Goal: Task Accomplishment & Management: Manage account settings

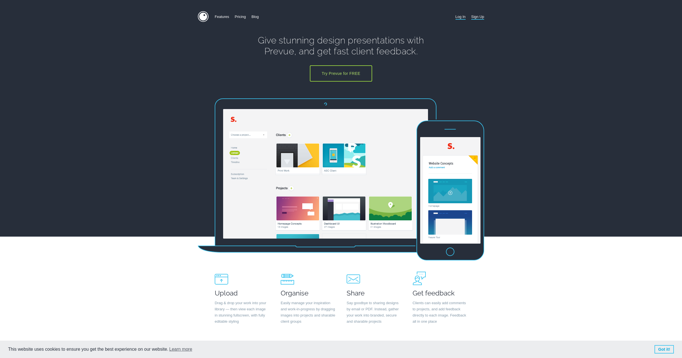
click at [463, 16] on link "Log In" at bounding box center [460, 16] width 10 height 11
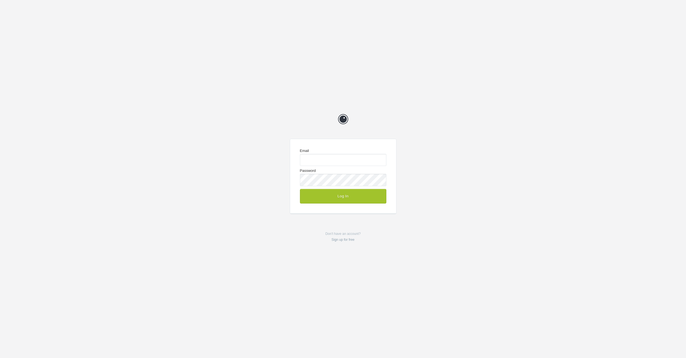
type input "me@chrisvogeldesign.com"
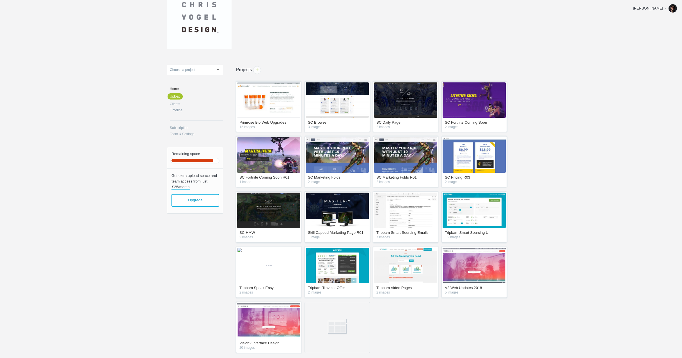
scroll to position [35, 0]
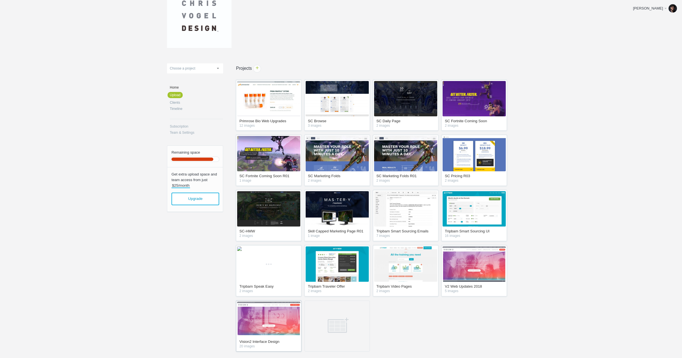
click at [269, 312] on img at bounding box center [268, 319] width 63 height 35
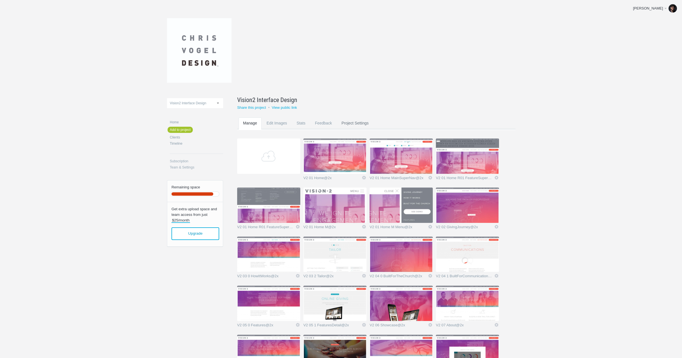
click at [348, 123] on link "Project Settings" at bounding box center [355, 129] width 36 height 22
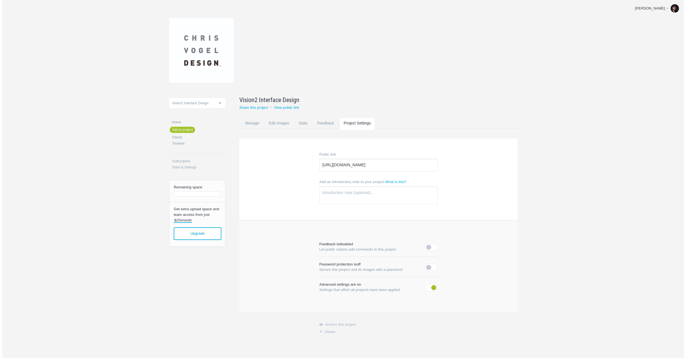
scroll to position [6, 0]
click at [325, 333] on link "× Delete" at bounding box center [376, 332] width 118 height 4
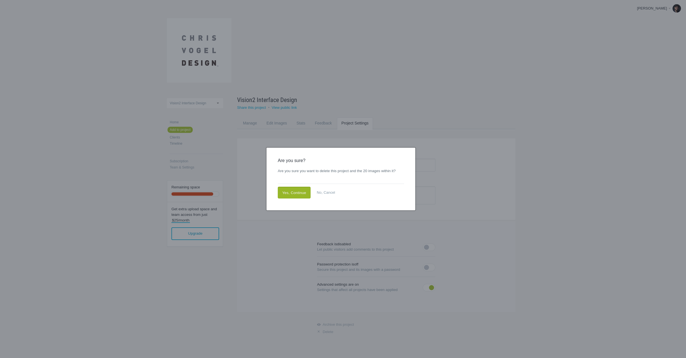
click at [302, 192] on link "Yes, Continue" at bounding box center [294, 193] width 33 height 12
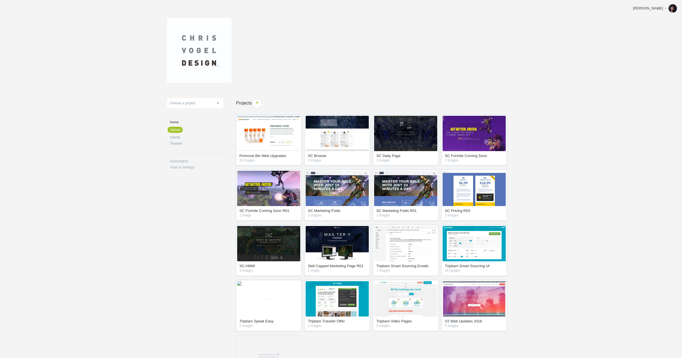
click at [258, 104] on span "+" at bounding box center [257, 103] width 9 height 9
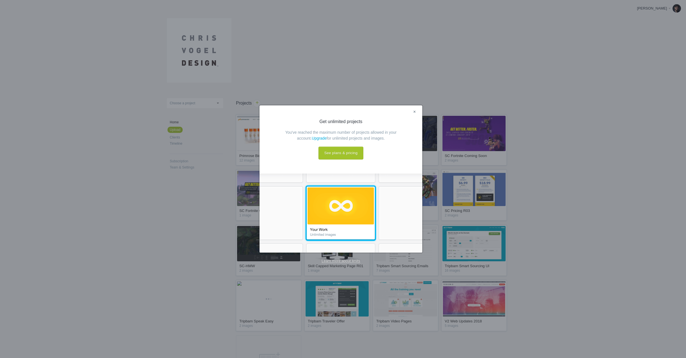
click at [417, 109] on link "×" at bounding box center [414, 112] width 7 height 7
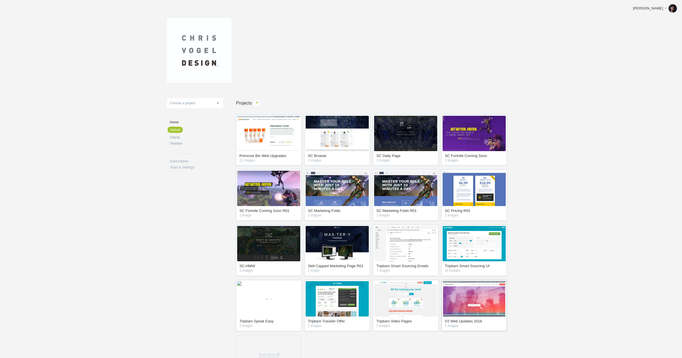
click at [479, 295] on img at bounding box center [473, 298] width 63 height 35
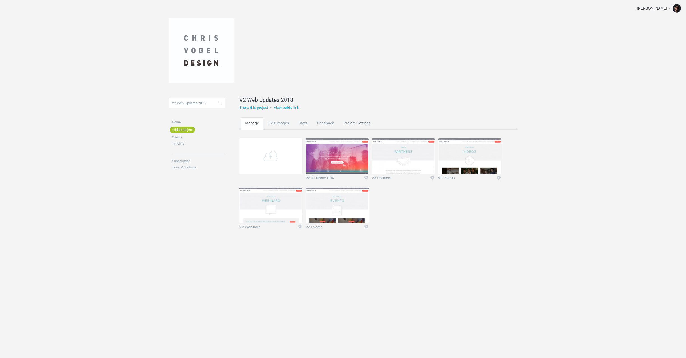
click at [364, 124] on link "Project Settings" at bounding box center [357, 129] width 36 height 22
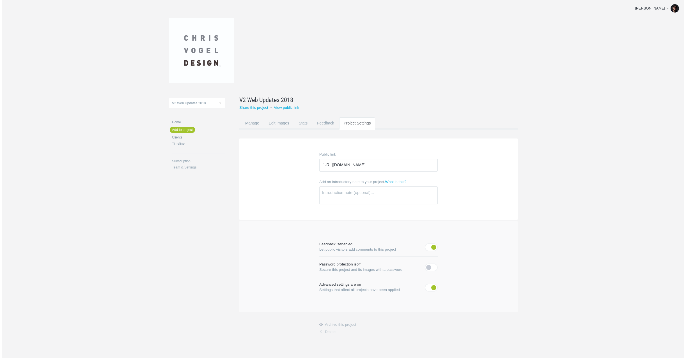
scroll to position [6, 0]
click at [325, 334] on link "× Delete" at bounding box center [376, 332] width 118 height 4
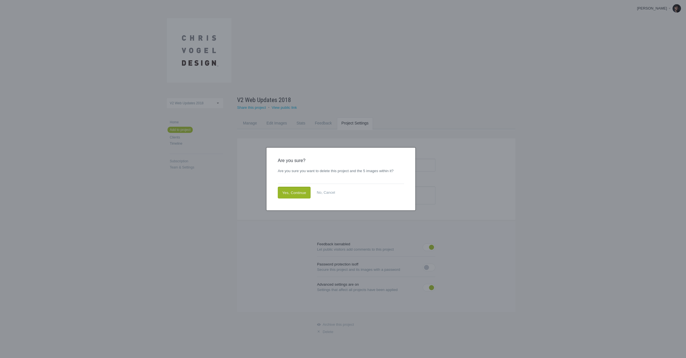
click at [298, 191] on link "Yes, Continue" at bounding box center [294, 193] width 33 height 12
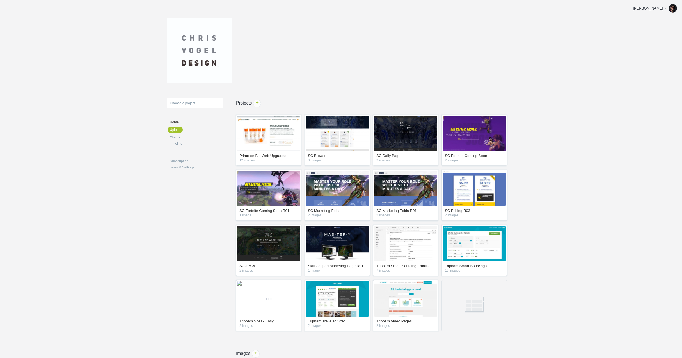
click at [177, 121] on link "Home" at bounding box center [196, 122] width 53 height 3
click at [183, 163] on ul "Home Upload Clients Timeline Subscription Team & Settings" at bounding box center [195, 146] width 56 height 51
click at [183, 160] on link "Subscription" at bounding box center [196, 161] width 53 height 3
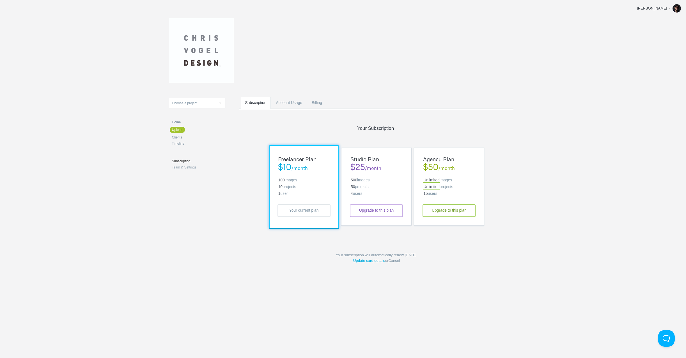
click at [180, 122] on link "Home" at bounding box center [198, 122] width 53 height 3
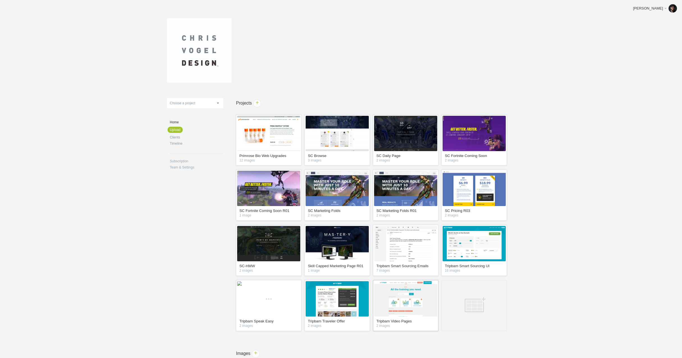
click at [424, 311] on img at bounding box center [405, 298] width 63 height 35
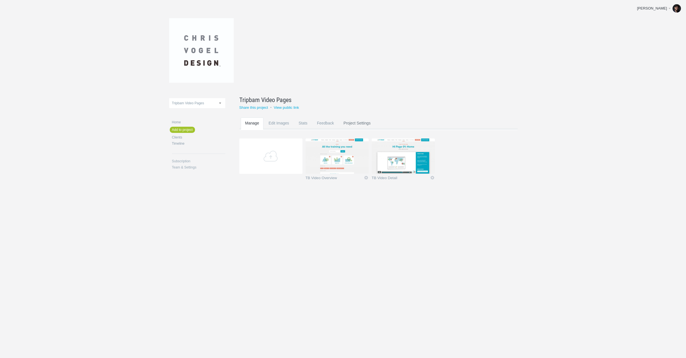
click at [363, 122] on link "Project Settings" at bounding box center [357, 129] width 36 height 22
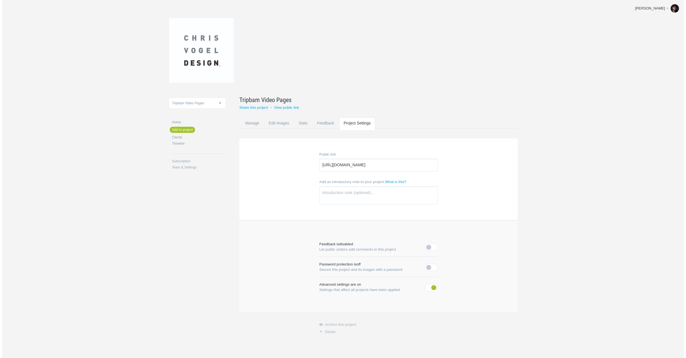
scroll to position [6, 0]
click at [327, 333] on link "× Delete" at bounding box center [376, 332] width 118 height 4
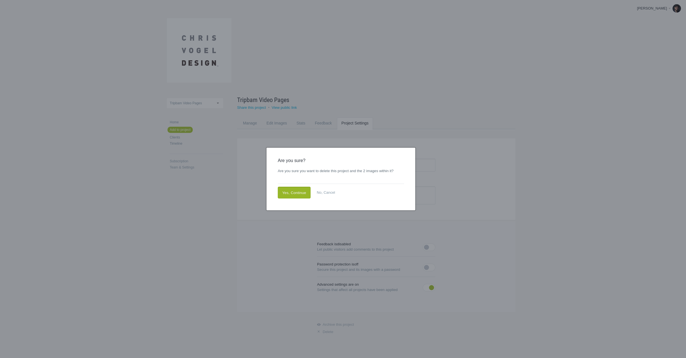
click at [286, 194] on link "Yes, Continue" at bounding box center [294, 193] width 33 height 12
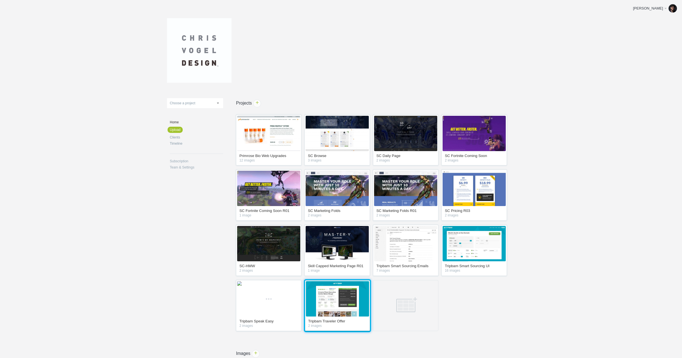
click at [351, 295] on img at bounding box center [336, 298] width 63 height 35
click at [351, 301] on img at bounding box center [336, 298] width 63 height 35
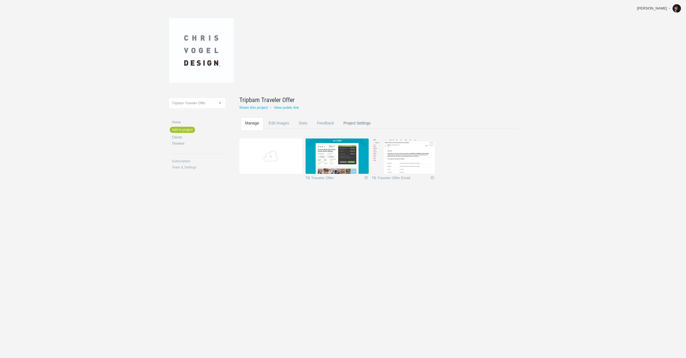
click at [371, 123] on link "Project Settings" at bounding box center [357, 129] width 36 height 22
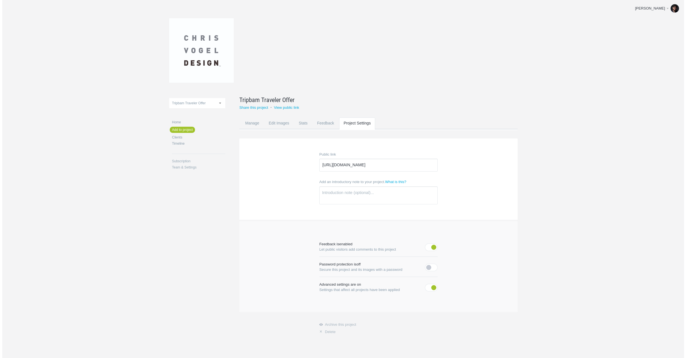
scroll to position [6, 0]
click at [324, 330] on link "× Delete" at bounding box center [376, 332] width 118 height 4
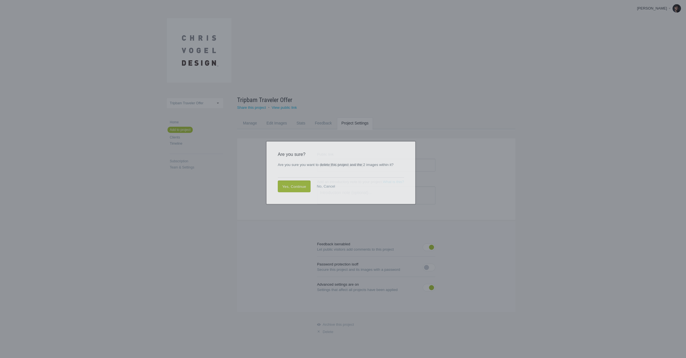
click at [290, 190] on link "Yes, Continue" at bounding box center [294, 193] width 33 height 12
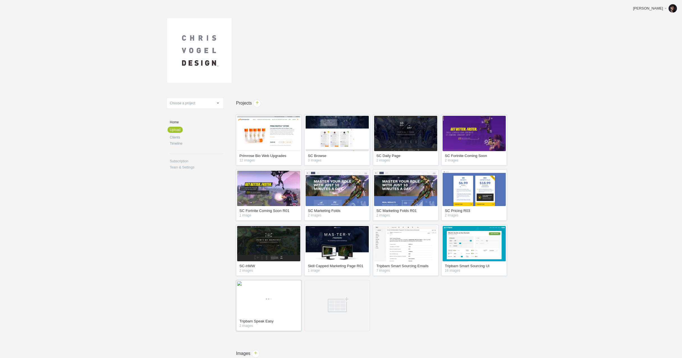
click at [242, 286] on img at bounding box center [239, 283] width 4 height 4
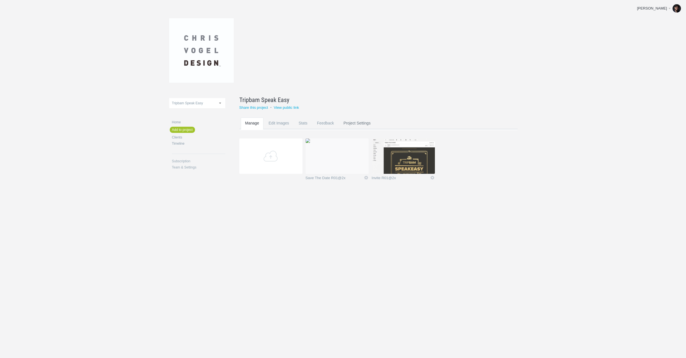
click at [365, 120] on link "Project Settings" at bounding box center [357, 129] width 36 height 22
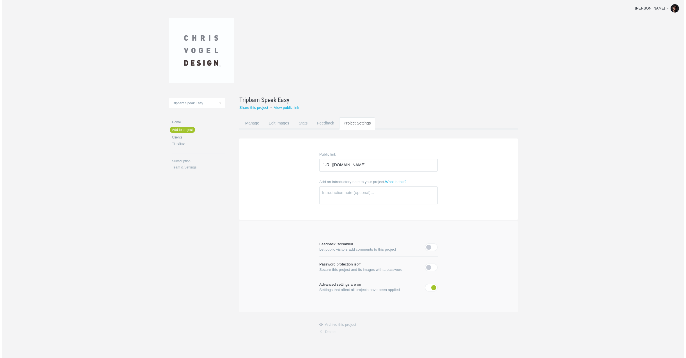
scroll to position [6, 0]
click at [328, 332] on link "× Delete" at bounding box center [376, 332] width 118 height 4
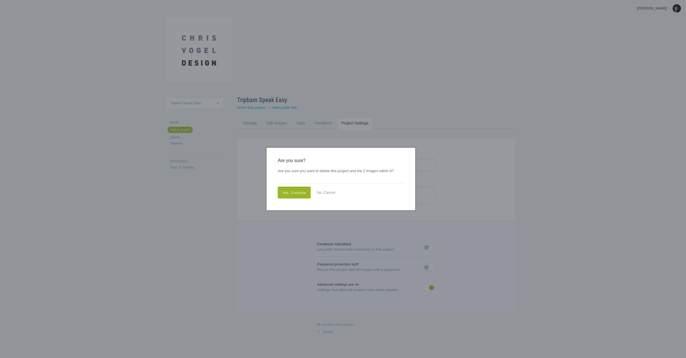
drag, startPoint x: 296, startPoint y: 194, endPoint x: 311, endPoint y: 202, distance: 16.5
click at [296, 194] on link "Yes, Continue" at bounding box center [294, 193] width 33 height 12
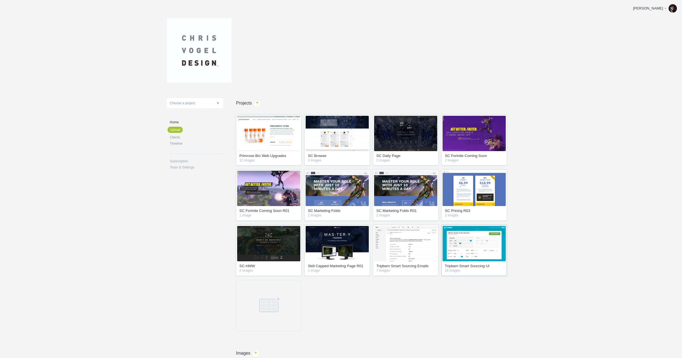
click at [483, 229] on img at bounding box center [473, 243] width 63 height 35
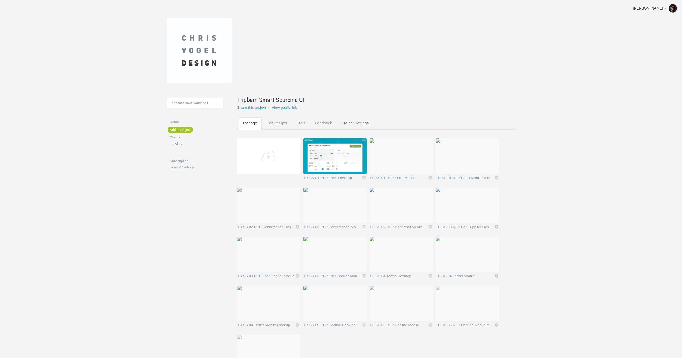
click at [358, 123] on link "Project Settings" at bounding box center [355, 129] width 36 height 22
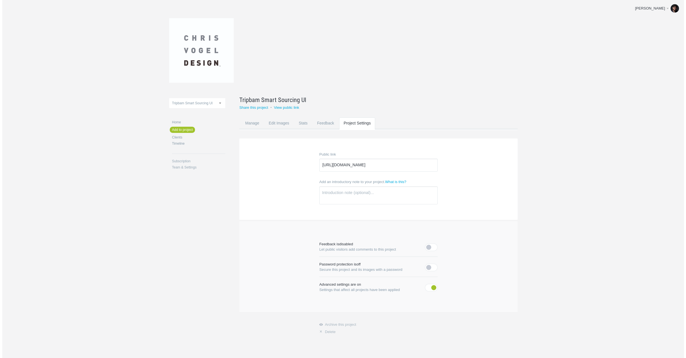
scroll to position [6, 0]
click at [321, 331] on span "×" at bounding box center [319, 332] width 5 height 4
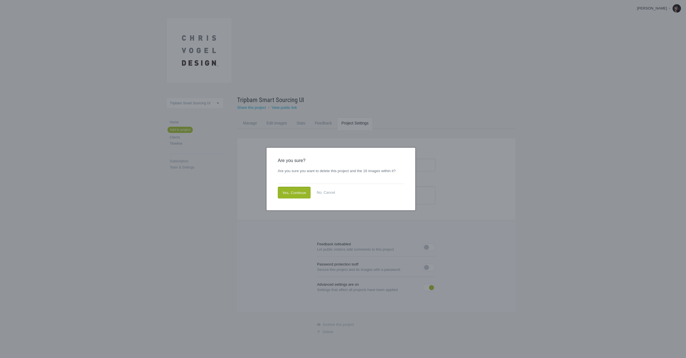
click at [302, 192] on link "Yes, Continue" at bounding box center [294, 193] width 33 height 12
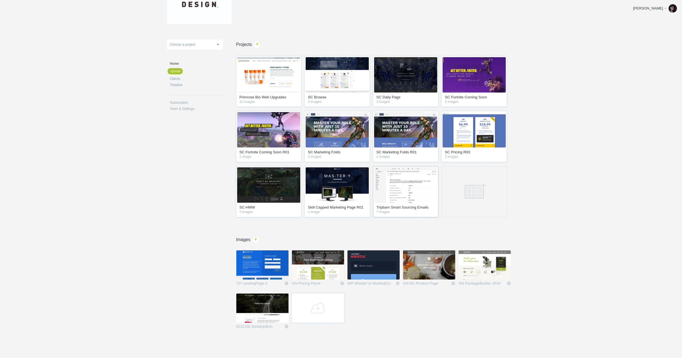
scroll to position [52, 0]
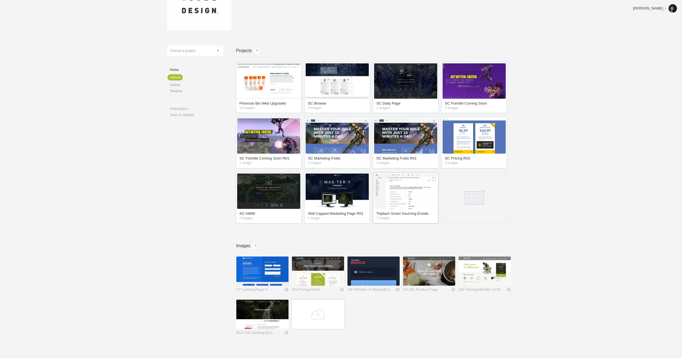
click at [408, 190] on img at bounding box center [405, 191] width 63 height 35
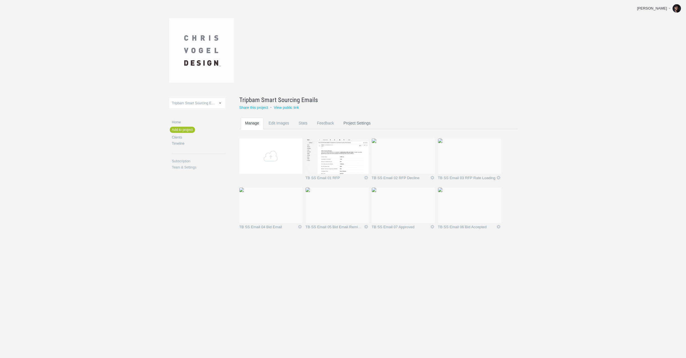
click at [354, 123] on link "Project Settings" at bounding box center [357, 129] width 36 height 22
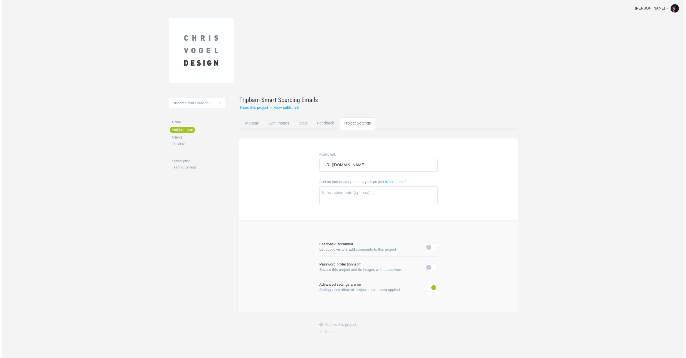
scroll to position [6, 0]
click at [330, 330] on link "× Delete" at bounding box center [376, 332] width 118 height 4
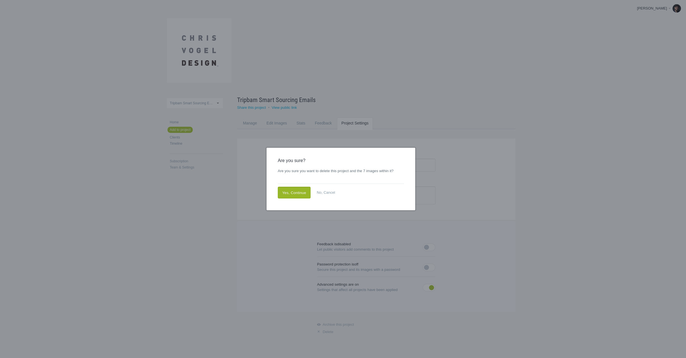
click at [297, 195] on link "Yes, Continue" at bounding box center [294, 193] width 33 height 12
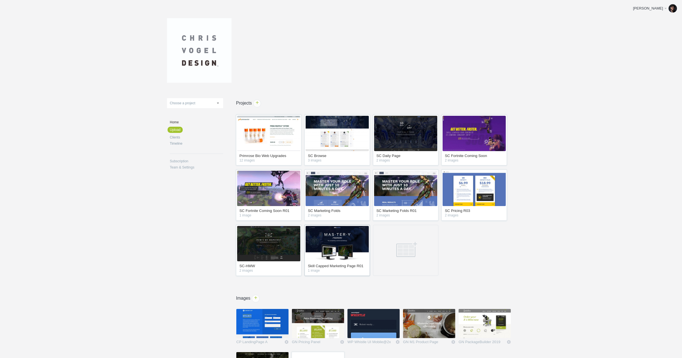
click at [339, 242] on img at bounding box center [336, 243] width 63 height 35
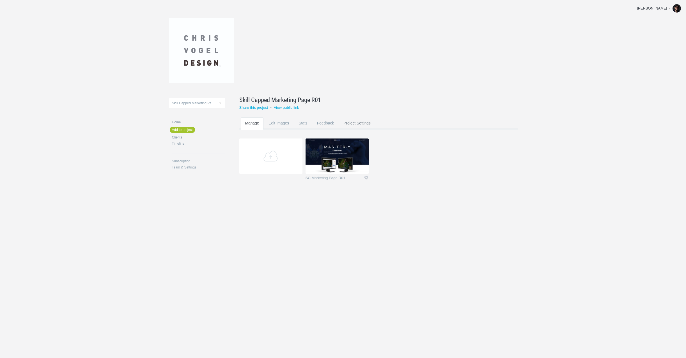
click at [363, 120] on link "Project Settings" at bounding box center [357, 129] width 36 height 22
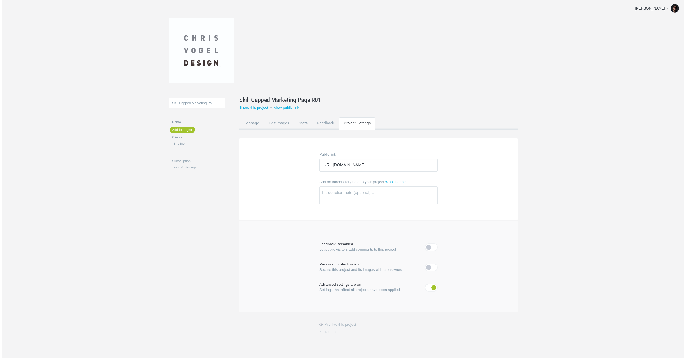
scroll to position [6, 0]
click at [331, 332] on link "× Delete" at bounding box center [376, 332] width 118 height 4
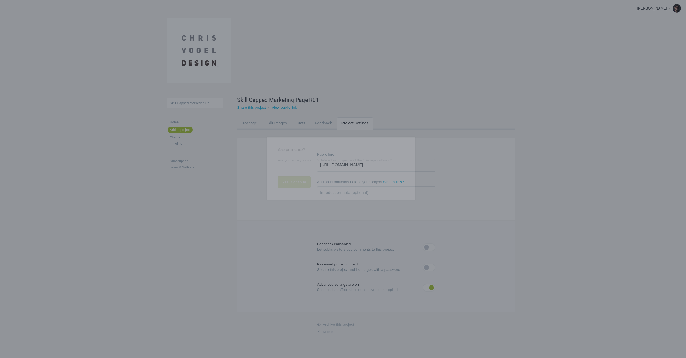
click at [298, 195] on link "Yes, Continue" at bounding box center [294, 193] width 33 height 12
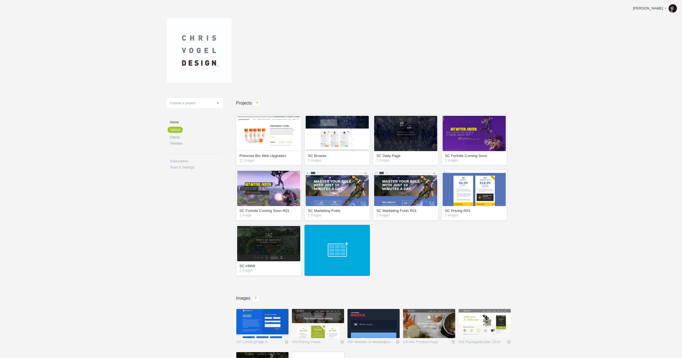
click at [339, 254] on link at bounding box center [336, 250] width 65 height 51
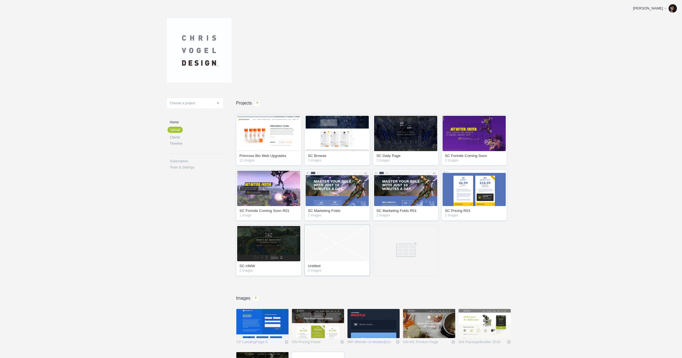
click at [336, 247] on link "Empty Project" at bounding box center [336, 243] width 63 height 35
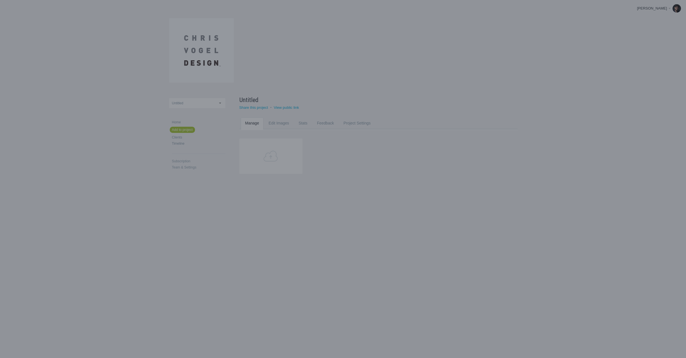
click at [395, 144] on div "× Add to this project - Tap an image to add Upload New No images left to add" at bounding box center [343, 179] width 149 height 89
click at [395, 148] on link "Upload New" at bounding box center [393, 148] width 24 height 6
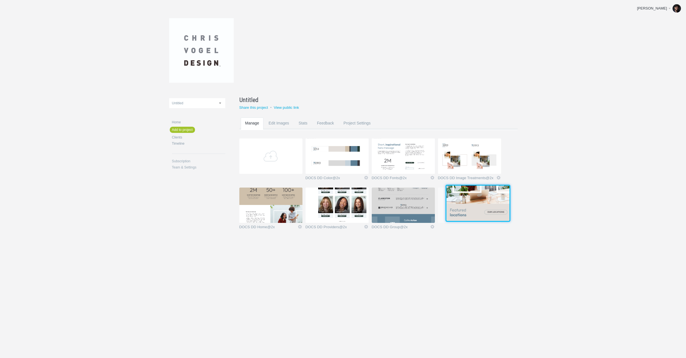
drag, startPoint x: 346, startPoint y: 158, endPoint x: 486, endPoint y: 204, distance: 147.4
click at [486, 204] on img at bounding box center [477, 203] width 63 height 35
click at [247, 99] on span "Untitled" at bounding box center [248, 99] width 19 height 9
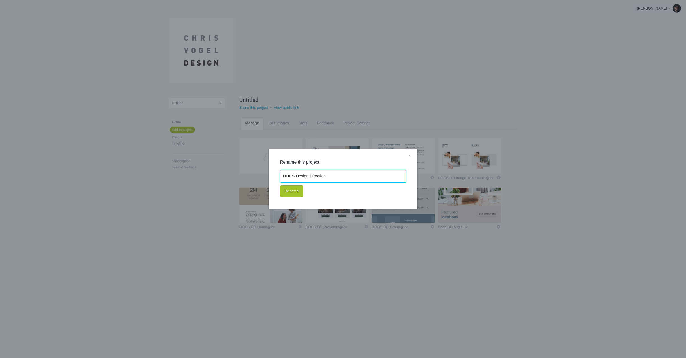
click at [296, 177] on input "DOCS Design Direction" at bounding box center [343, 176] width 126 height 12
type input "DOCS Web Design Direction"
click at [291, 192] on button "Rename" at bounding box center [291, 191] width 23 height 12
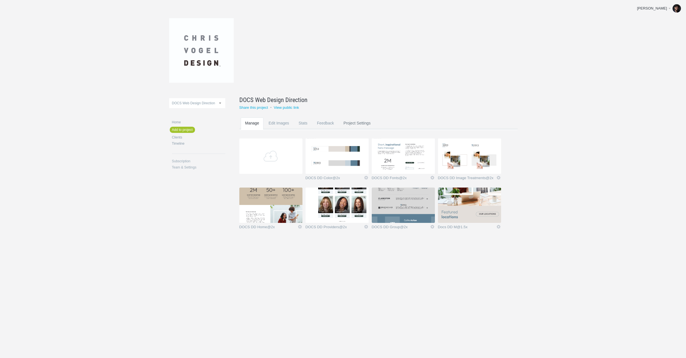
click at [352, 124] on link "Project Settings" at bounding box center [357, 129] width 36 height 22
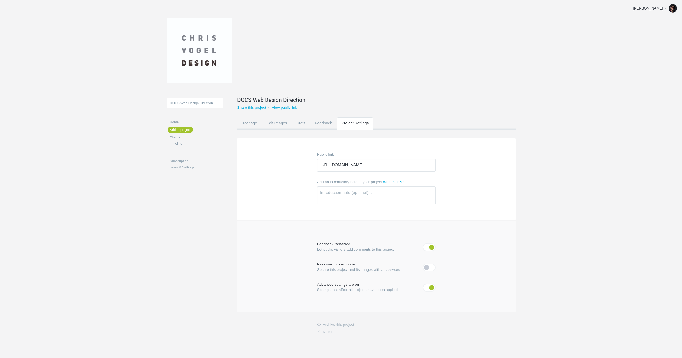
scroll to position [6, 0]
click at [274, 122] on link "Edit Images" at bounding box center [276, 129] width 29 height 22
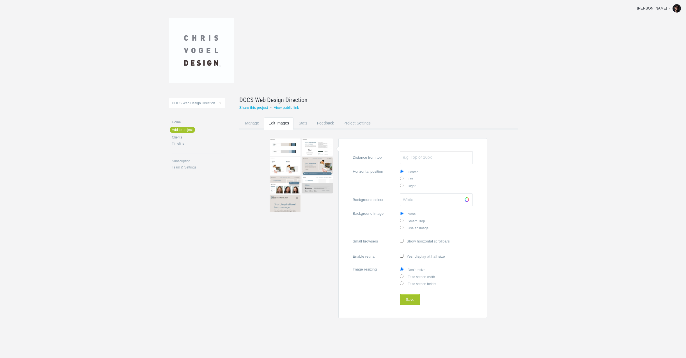
click at [402, 255] on input "Enable retina Yes, display at half size" at bounding box center [402, 256] width 4 height 4
checkbox input "true"
click at [468, 200] on link "Choose" at bounding box center [467, 200] width 8 height 8
type input "#000000"
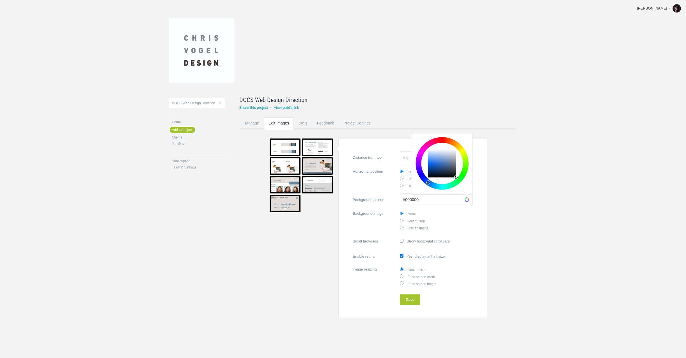
drag, startPoint x: 447, startPoint y: 160, endPoint x: 481, endPoint y: 193, distance: 47.6
click at [481, 193] on form "Distance from top Horizontal position Center Left Right Background colour #0000…" at bounding box center [412, 228] width 149 height 180
click at [473, 227] on form "Distance from top Horizontal position Center Left Right Background colour #0000…" at bounding box center [412, 228] width 149 height 180
click at [455, 220] on label "Smart Crop" at bounding box center [436, 220] width 73 height 7
click at [403, 220] on input "Smart Crop" at bounding box center [402, 221] width 4 height 4
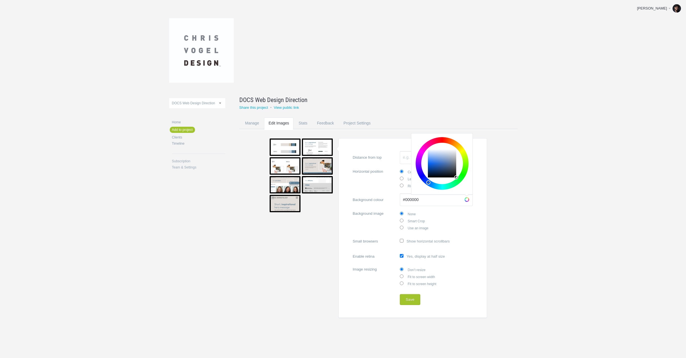
radio input "true"
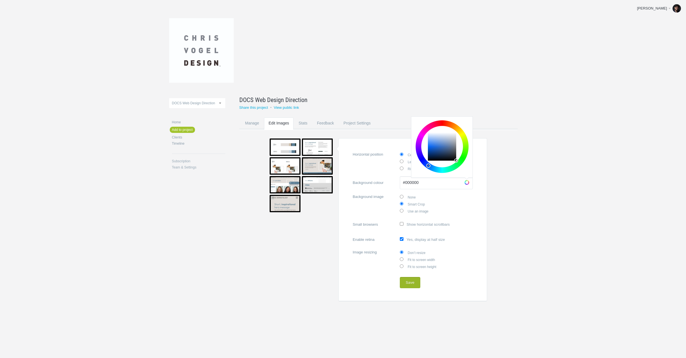
click at [410, 282] on button "Save" at bounding box center [410, 282] width 20 height 11
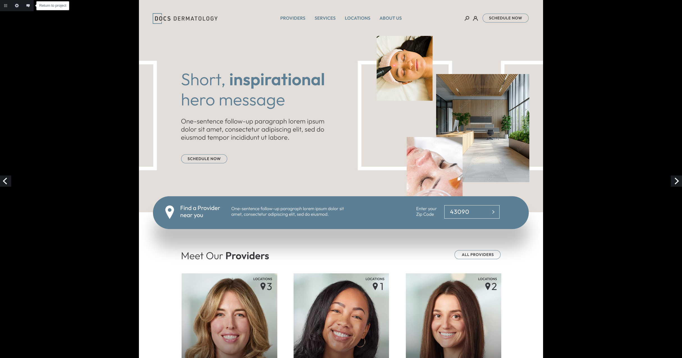
click at [8, 5] on link "Return to project" at bounding box center [5, 5] width 11 height 11
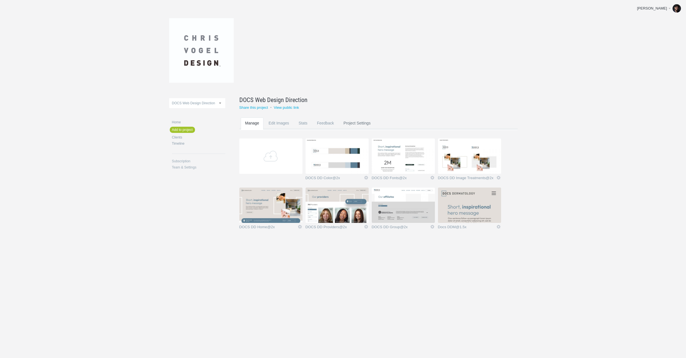
click at [347, 123] on link "Project Settings" at bounding box center [357, 129] width 36 height 22
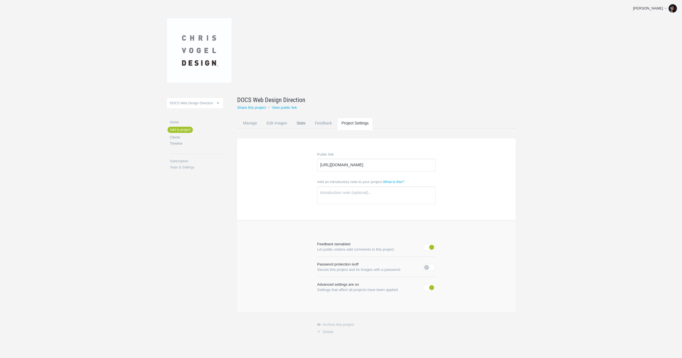
scroll to position [6, 0]
click at [277, 123] on link "Edit Images" at bounding box center [276, 129] width 29 height 22
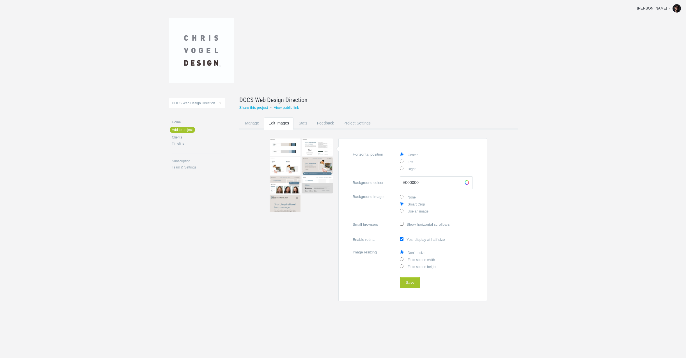
click at [284, 142] on img at bounding box center [285, 147] width 31 height 17
type input "DOCS DD Color@2x"
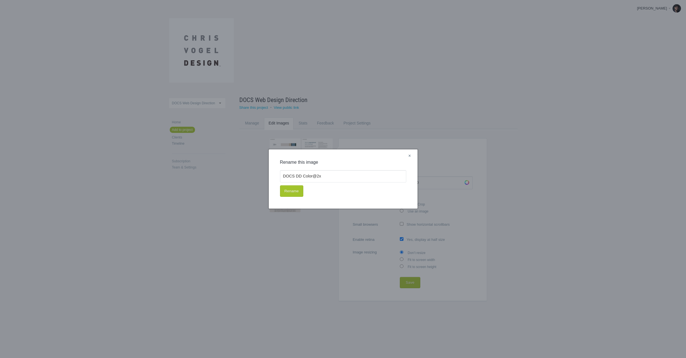
click at [410, 156] on link "×" at bounding box center [409, 156] width 7 height 7
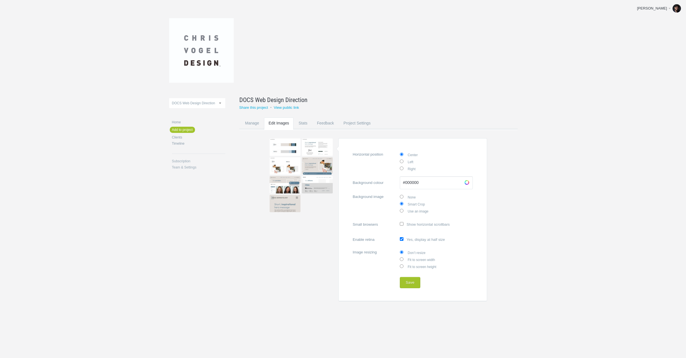
click at [411, 196] on label "None" at bounding box center [436, 197] width 73 height 7
click at [403, 196] on input "None" at bounding box center [402, 197] width 4 height 4
radio input "true"
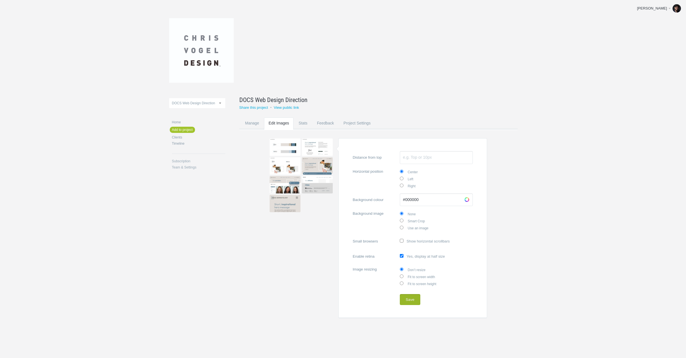
click at [405, 298] on button "Save" at bounding box center [410, 299] width 20 height 11
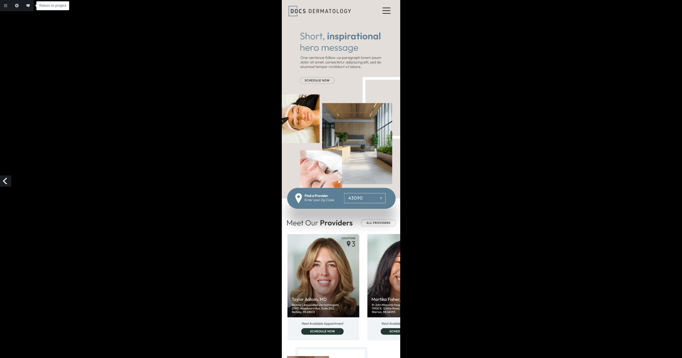
click at [8, 5] on link "Return to project" at bounding box center [5, 5] width 11 height 11
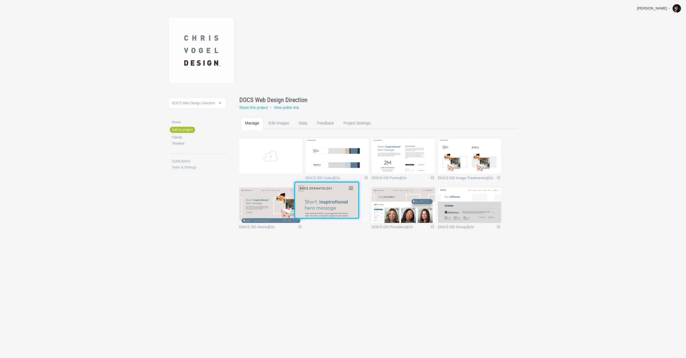
drag, startPoint x: 467, startPoint y: 203, endPoint x: 323, endPoint y: 197, distance: 144.3
click at [323, 197] on img at bounding box center [326, 200] width 63 height 35
click at [413, 29] on header at bounding box center [343, 49] width 348 height 76
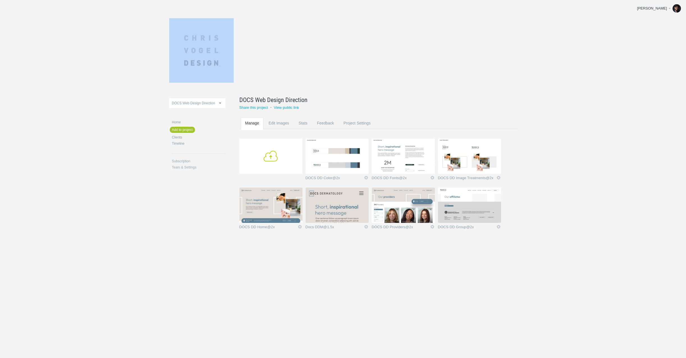
click at [277, 153] on link "Add" at bounding box center [270, 156] width 63 height 35
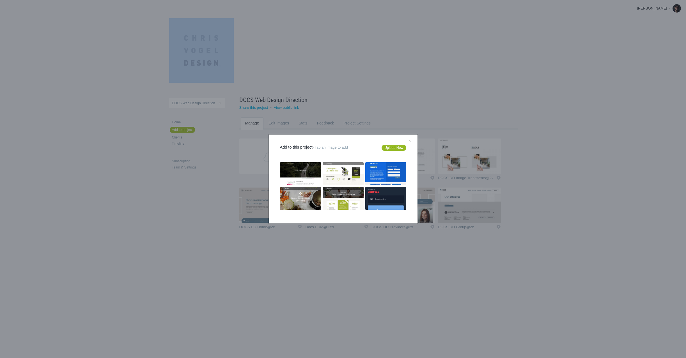
click at [390, 146] on link "Upload New" at bounding box center [393, 148] width 24 height 6
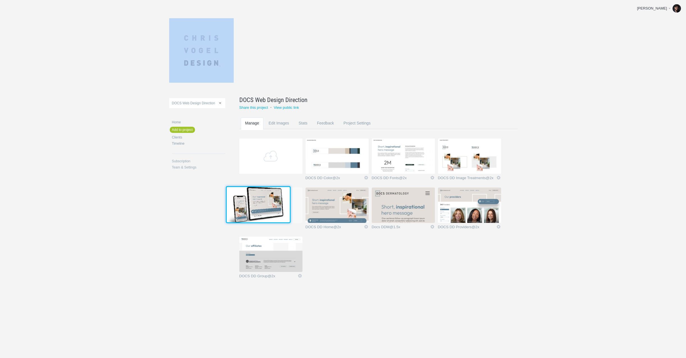
drag, startPoint x: 288, startPoint y: 253, endPoint x: 275, endPoint y: 203, distance: 52.3
click at [275, 203] on img at bounding box center [258, 204] width 63 height 35
click at [282, 123] on link "Edit Images" at bounding box center [278, 129] width 29 height 22
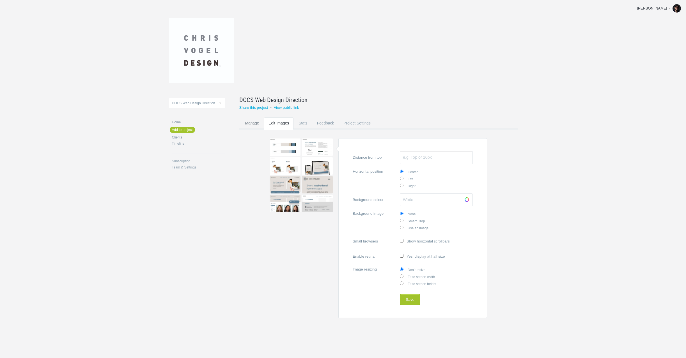
click at [250, 124] on link "Manage" at bounding box center [252, 129] width 23 height 22
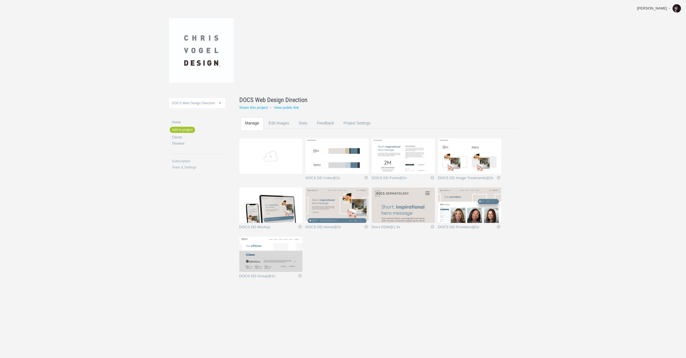
click at [339, 156] on img at bounding box center [336, 156] width 63 height 35
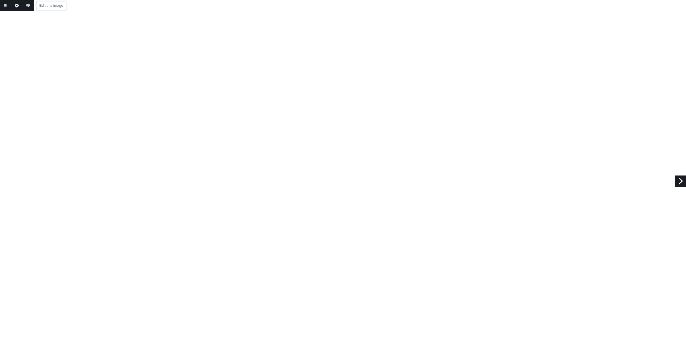
click at [15, 6] on link "Edit this image" at bounding box center [16, 5] width 11 height 11
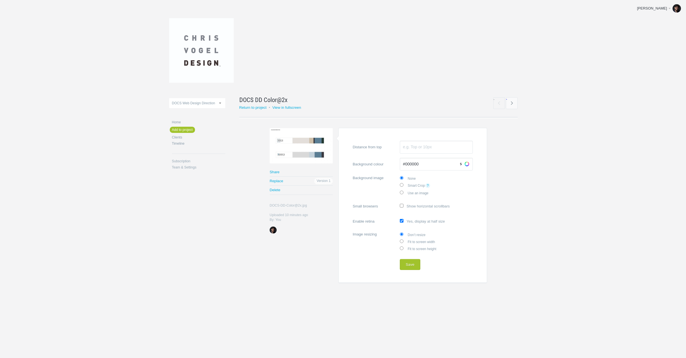
click at [465, 163] on link "Choose" at bounding box center [467, 164] width 8 height 8
drag, startPoint x: 430, startPoint y: 134, endPoint x: 426, endPoint y: 114, distance: 20.9
click at [408, 92] on div "DOCS Web Design Direction Primrose Bio Web Upgrades SC Browse SC Daily Page SC …" at bounding box center [343, 155] width 348 height 310
click at [576, 160] on body "Chris Edit profile Help & Contact Log out Upload DOCS Web Design Direction Prim…" at bounding box center [343, 179] width 686 height 358
click at [509, 196] on section "Warning Share Replace Version 1 Delete DOCS-DD-Color@2x.jpg DOCS-DD-Color@2x.jp…" at bounding box center [378, 205] width 278 height 155
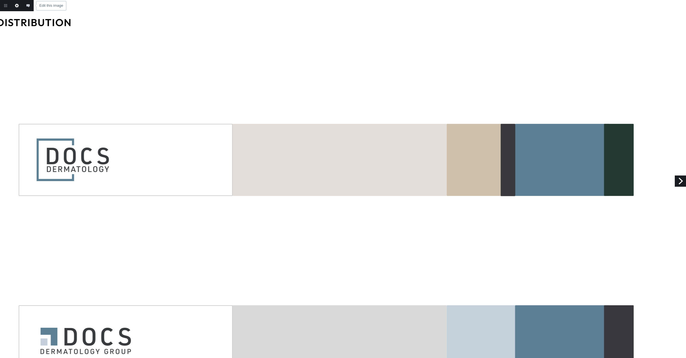
click at [18, 4] on link "Edit this image" at bounding box center [16, 5] width 11 height 11
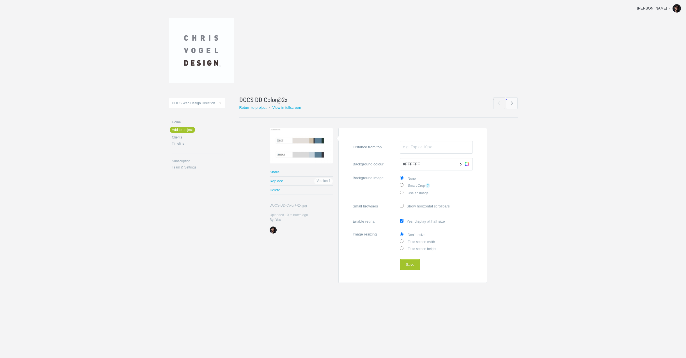
click at [468, 196] on form "Distance from top Background colour #FFFFFF Auto Choose Background image None S…" at bounding box center [412, 205] width 149 height 155
click at [493, 165] on section "Warning Share Replace Version 1 Delete DOCS-DD-Color@2x.jpg DOCS-DD-Color@2x.jp…" at bounding box center [378, 205] width 278 height 155
click at [424, 146] on input "Distance from top" at bounding box center [436, 147] width 73 height 13
click at [428, 242] on label "Fit to screen width" at bounding box center [436, 241] width 73 height 7
click at [403, 242] on input "Fit to screen width" at bounding box center [402, 242] width 4 height 4
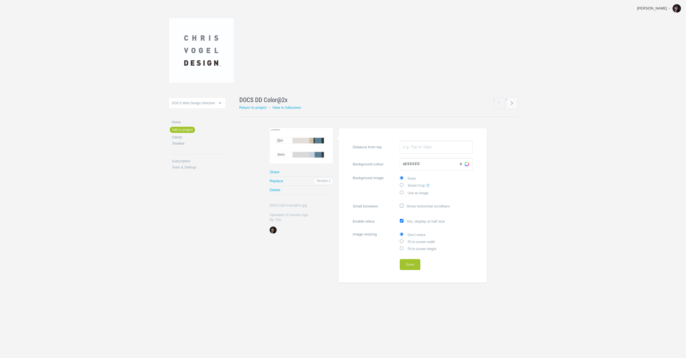
radio input "true"
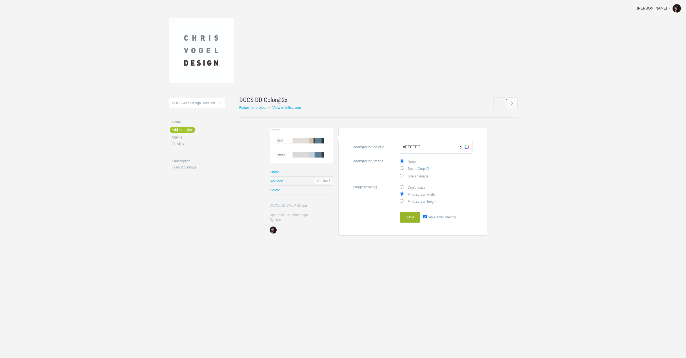
click at [410, 220] on button "Save" at bounding box center [410, 217] width 20 height 11
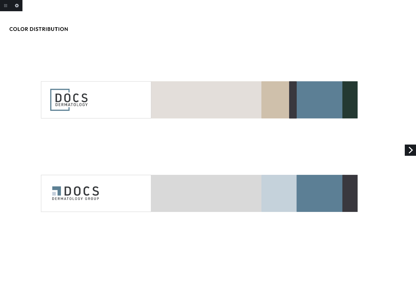
click at [412, 146] on link "Next" at bounding box center [409, 149] width 11 height 11
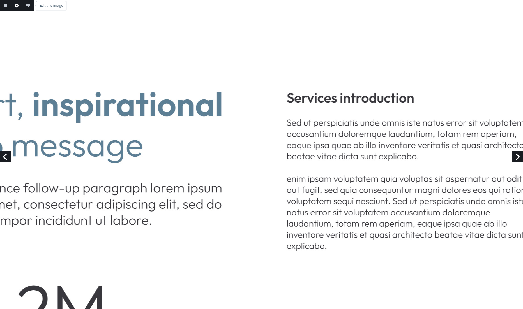
click at [14, 7] on link "Edit this image" at bounding box center [16, 5] width 11 height 11
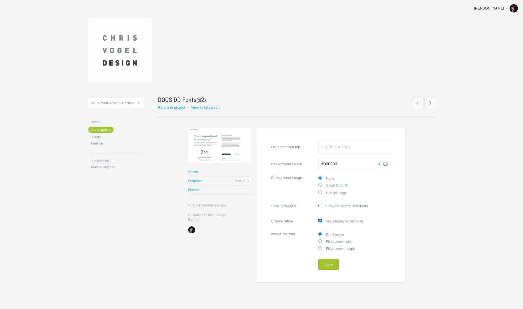
click at [349, 249] on label "Fit to screen height" at bounding box center [354, 248] width 73 height 7
click at [322, 249] on input "Fit to screen height" at bounding box center [320, 249] width 4 height 4
radio input "true"
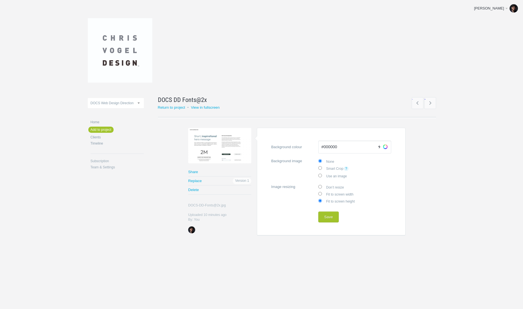
click at [388, 146] on link "Choose" at bounding box center [385, 147] width 8 height 8
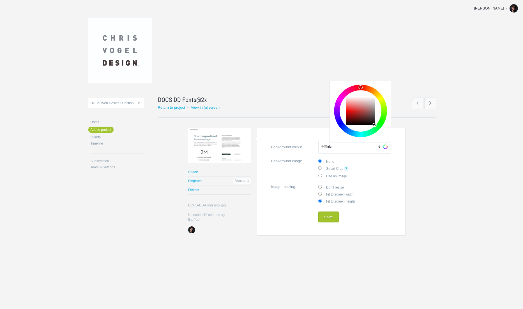
type input "#ffffff"
drag, startPoint x: 355, startPoint y: 114, endPoint x: 312, endPoint y: 63, distance: 67.1
click at [312, 63] on div "DOCS Web Design Direction Primrose Bio Web Upgrades SC Browse SC Daily Page SC …" at bounding box center [262, 131] width 348 height 263
click at [330, 217] on button "Save" at bounding box center [328, 217] width 20 height 11
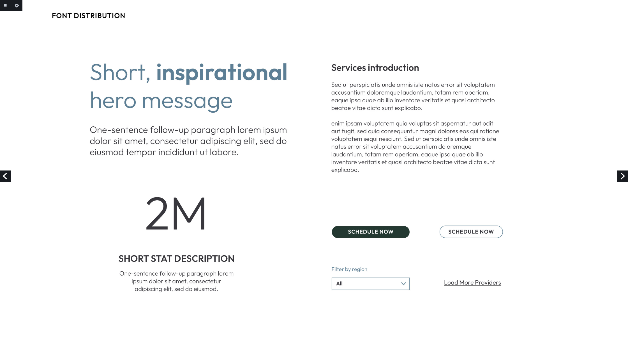
click at [523, 176] on link "Next" at bounding box center [622, 175] width 11 height 11
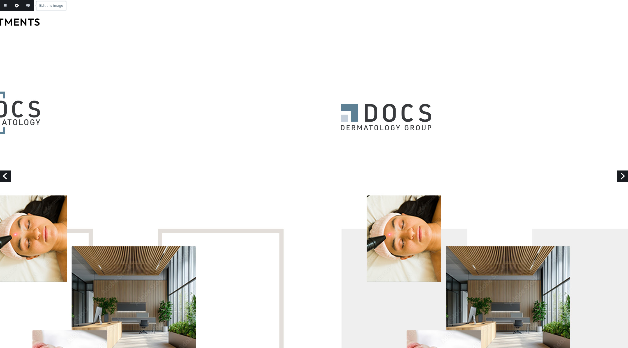
click at [15, 5] on link "Edit this image" at bounding box center [16, 5] width 11 height 11
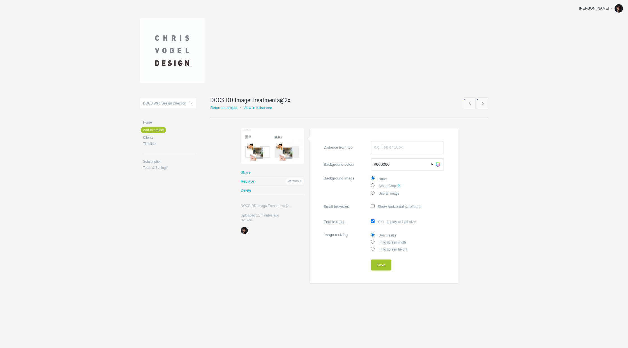
click at [391, 242] on label "Fit to screen width" at bounding box center [407, 241] width 73 height 7
click at [375, 242] on input "Fit to screen width" at bounding box center [373, 242] width 4 height 4
radio input "true"
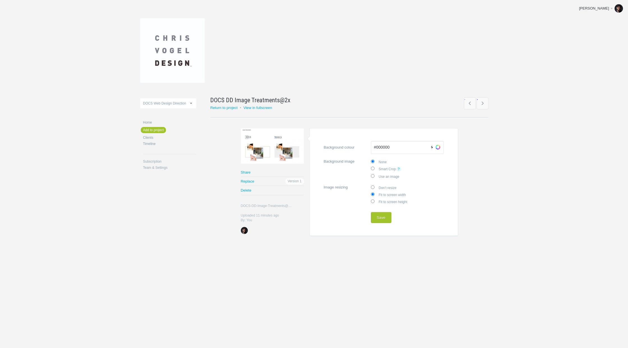
click at [388, 201] on label "Fit to screen height" at bounding box center [407, 201] width 73 height 7
click at [375, 201] on input "Fit to screen height" at bounding box center [373, 201] width 4 height 4
radio input "true"
click at [437, 147] on link "Choose" at bounding box center [438, 147] width 8 height 8
type input "#ffffff"
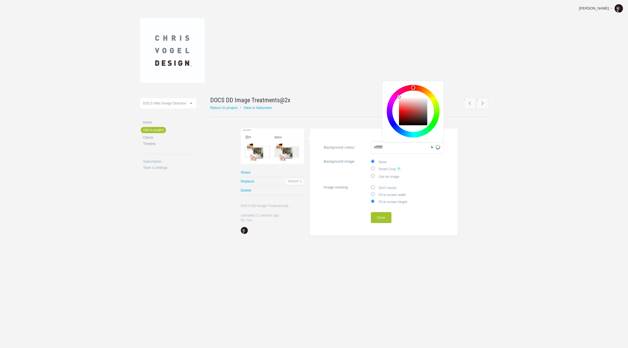
drag, startPoint x: 383, startPoint y: 84, endPoint x: 344, endPoint y: 77, distance: 39.1
click at [346, 58] on div "DOCS Web Design Direction Primrose Bio Web Upgrades SC Browse SC Daily Page SC …" at bounding box center [314, 131] width 348 height 263
click at [379, 220] on button "Save" at bounding box center [381, 217] width 20 height 11
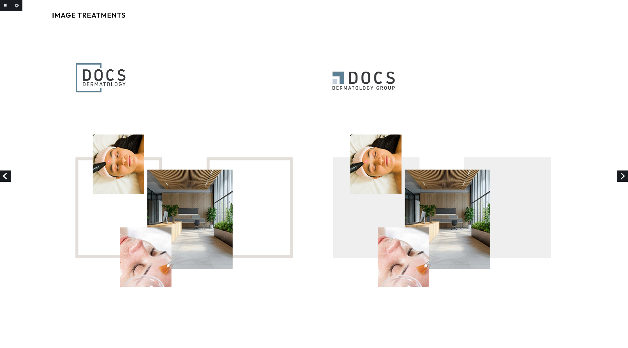
click at [620, 175] on link "Next" at bounding box center [622, 175] width 11 height 11
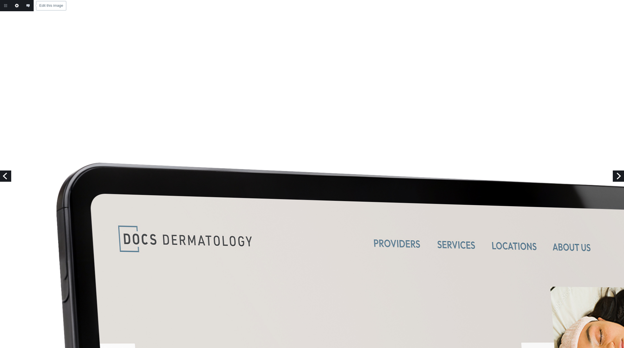
click at [17, 4] on link "Edit this image" at bounding box center [16, 5] width 11 height 11
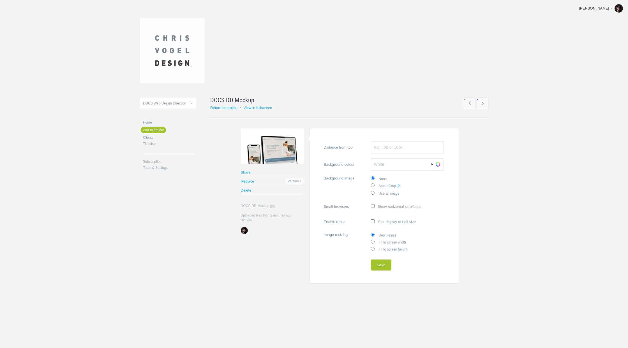
click at [401, 241] on label "Fit to screen width" at bounding box center [407, 241] width 73 height 7
click at [375, 241] on input "Fit to screen width" at bounding box center [373, 242] width 4 height 4
radio input "true"
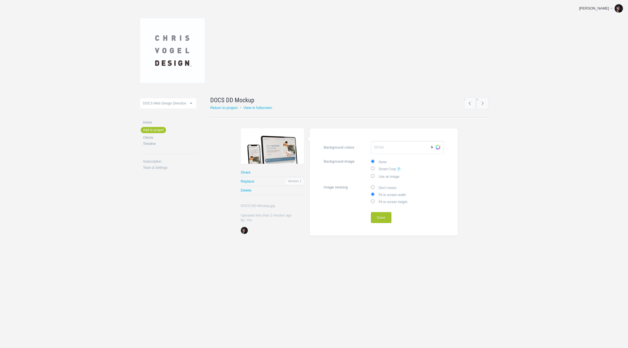
click at [400, 202] on label "Fit to screen height" at bounding box center [407, 201] width 73 height 7
click at [375, 202] on input "Fit to screen height" at bounding box center [373, 201] width 4 height 4
radio input "true"
click at [383, 216] on button "Save" at bounding box center [381, 217] width 20 height 11
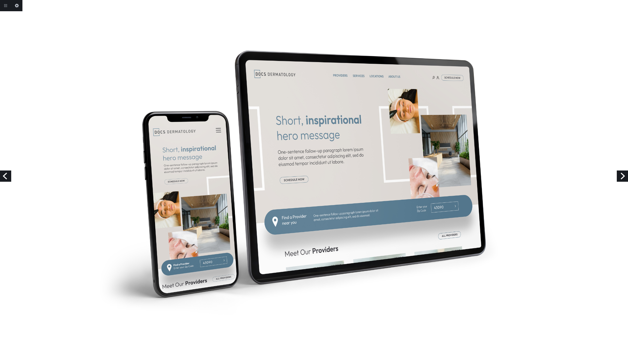
click at [622, 176] on link "Next" at bounding box center [622, 175] width 11 height 11
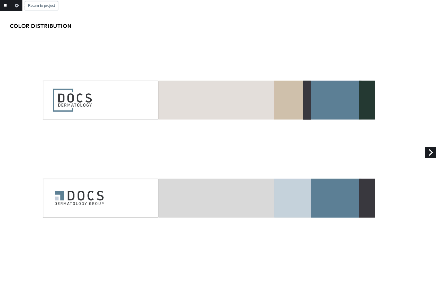
click at [5, 3] on link "Return to project" at bounding box center [5, 5] width 11 height 11
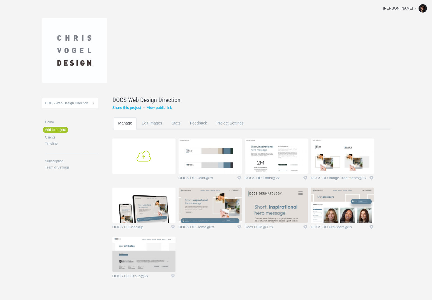
click at [142, 151] on link "Add" at bounding box center [143, 156] width 63 height 35
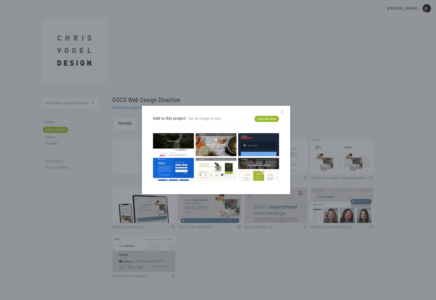
click at [267, 120] on link "Upload New" at bounding box center [267, 119] width 24 height 6
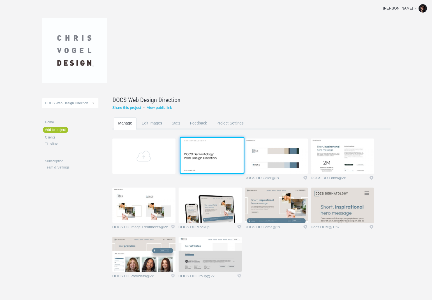
drag, startPoint x: 194, startPoint y: 233, endPoint x: 201, endPoint y: 151, distance: 81.4
click at [201, 151] on img at bounding box center [212, 155] width 63 height 35
click at [206, 153] on img at bounding box center [210, 156] width 63 height 35
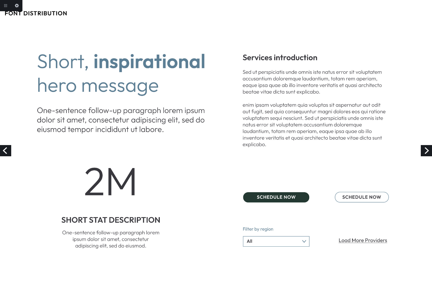
scroll to position [0, 11]
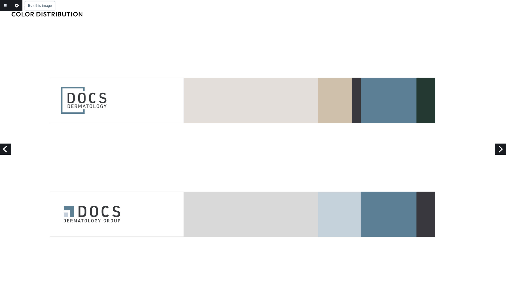
click at [18, 4] on link "Edit this image" at bounding box center [16, 5] width 11 height 11
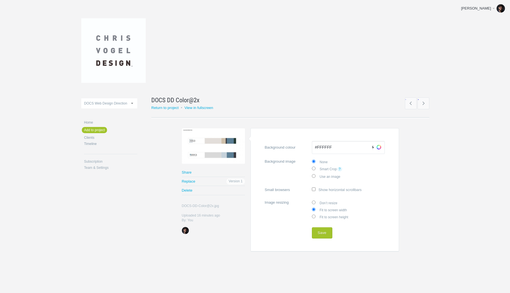
click at [340, 215] on label "Fit to screen height" at bounding box center [348, 216] width 73 height 7
click at [316, 215] on input "Fit to screen height" at bounding box center [314, 216] width 4 height 4
radio input "true"
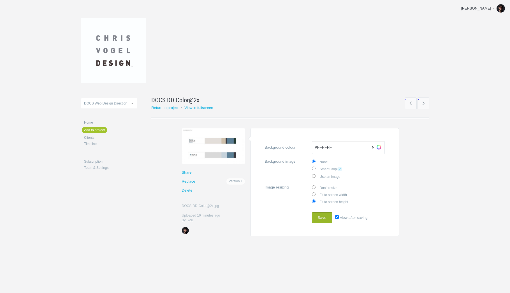
click at [325, 216] on button "Save" at bounding box center [322, 217] width 20 height 11
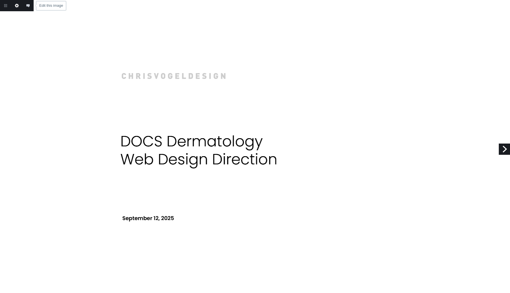
click at [17, 6] on link "Edit this image" at bounding box center [16, 5] width 11 height 11
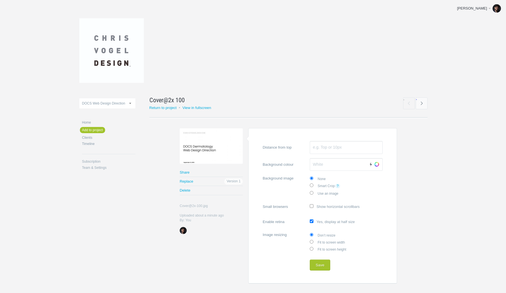
click at [338, 247] on label "Fit to screen height" at bounding box center [346, 248] width 73 height 7
click at [314, 247] on input "Fit to screen height" at bounding box center [312, 249] width 4 height 4
radio input "true"
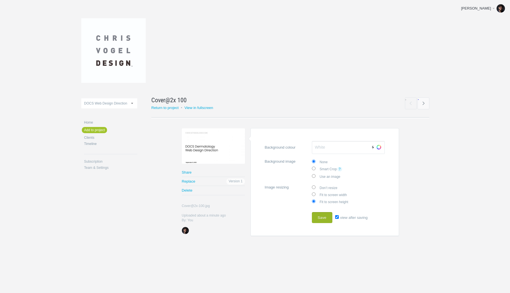
drag, startPoint x: 318, startPoint y: 217, endPoint x: 322, endPoint y: 220, distance: 5.0
click at [318, 217] on button "Save" at bounding box center [322, 217] width 20 height 11
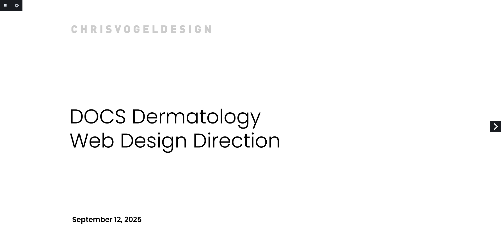
drag, startPoint x: 28, startPoint y: 230, endPoint x: 83, endPoint y: 221, distance: 55.7
click at [83, 221] on div at bounding box center [250, 123] width 501 height 247
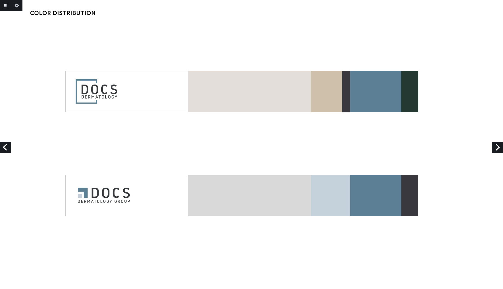
click at [497, 150] on link "Next" at bounding box center [496, 147] width 11 height 11
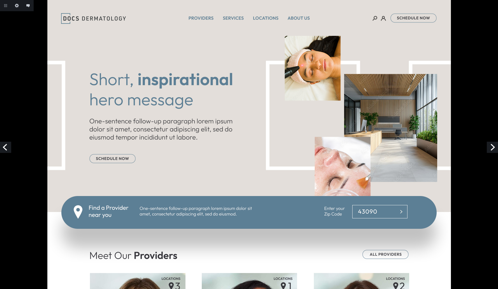
click at [7, 150] on link "Previous" at bounding box center [5, 147] width 11 height 11
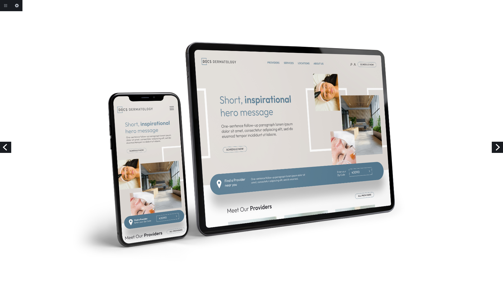
click at [495, 147] on link "Next" at bounding box center [496, 147] width 11 height 11
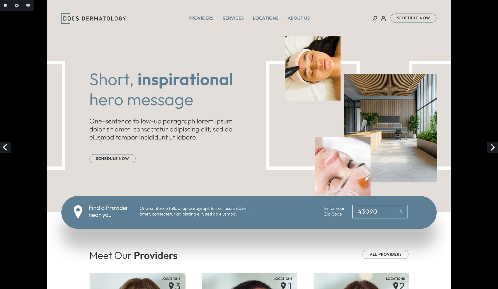
click at [493, 146] on link "Next" at bounding box center [492, 147] width 11 height 11
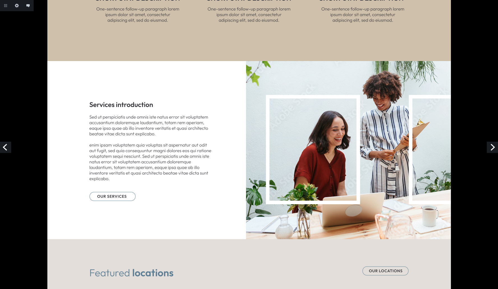
scroll to position [713, 0]
click at [491, 146] on link "Next" at bounding box center [492, 147] width 11 height 11
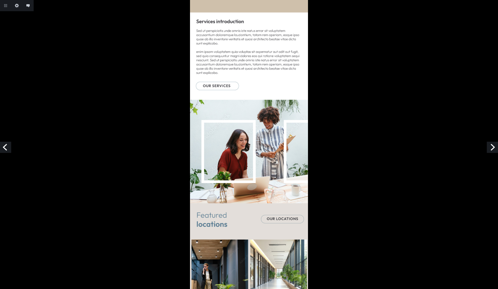
scroll to position [603, 0]
click at [2, 148] on link "Previous" at bounding box center [5, 147] width 11 height 11
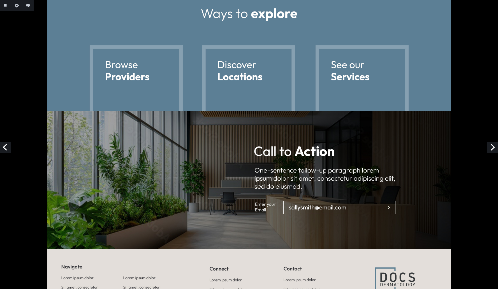
scroll to position [1201, 0]
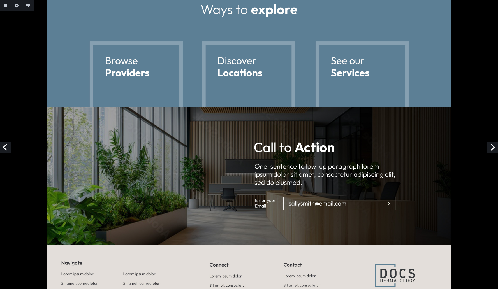
click at [494, 147] on link "Next" at bounding box center [492, 147] width 11 height 11
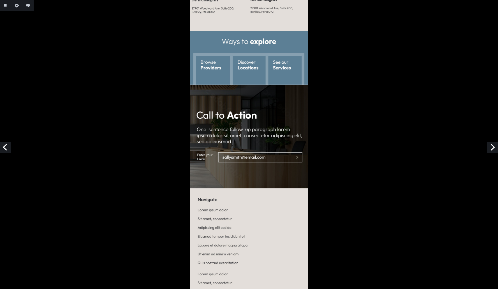
scroll to position [989, 0]
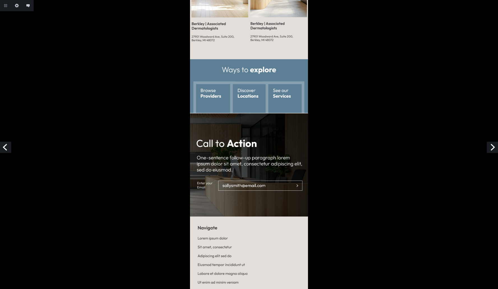
click at [8, 145] on link "Previous" at bounding box center [5, 147] width 11 height 11
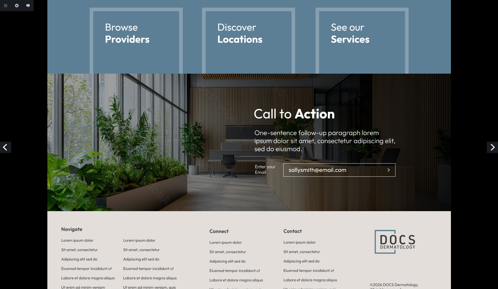
scroll to position [1264, 0]
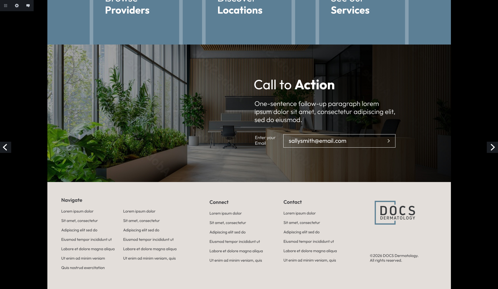
drag, startPoint x: 492, startPoint y: 145, endPoint x: 473, endPoint y: 143, distance: 19.5
click at [492, 145] on link "Next" at bounding box center [492, 147] width 11 height 11
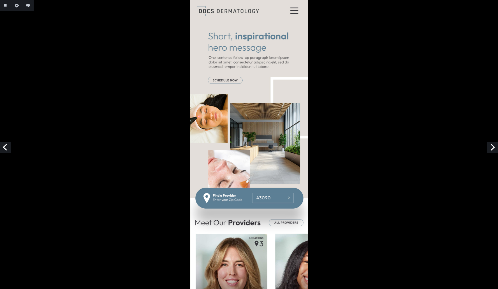
click at [492, 147] on link "Next" at bounding box center [492, 147] width 11 height 11
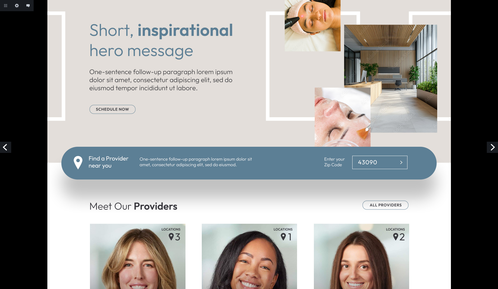
scroll to position [73, 0]
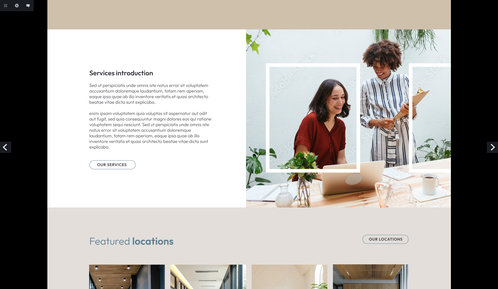
scroll to position [1201, 0]
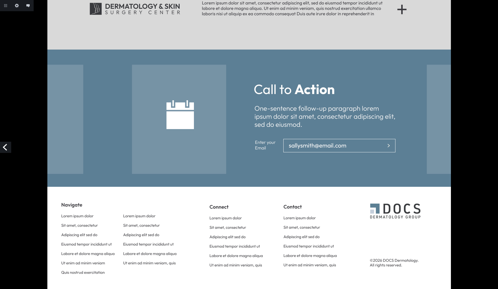
scroll to position [305, 0]
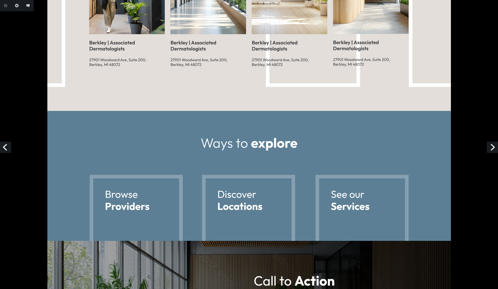
scroll to position [1181, 0]
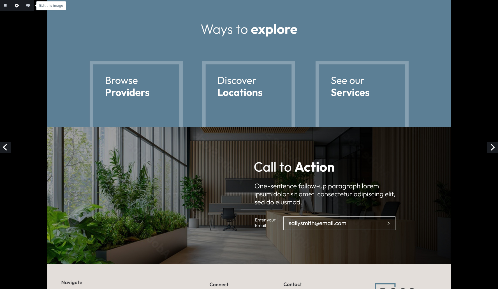
click at [16, 4] on link "Edit this image" at bounding box center [16, 5] width 11 height 11
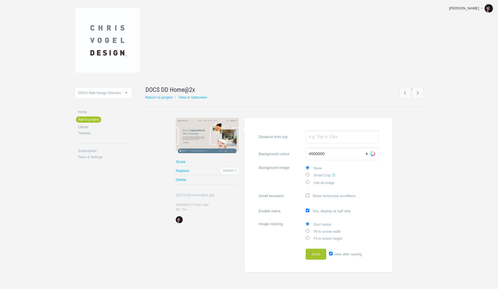
scroll to position [20, 0]
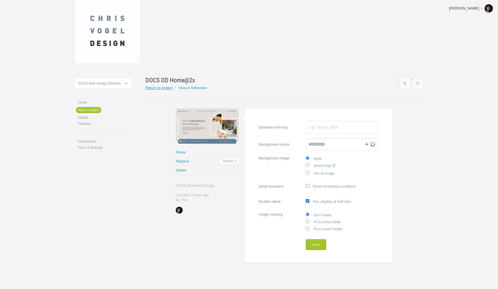
click at [160, 87] on link "Return to project" at bounding box center [159, 88] width 27 height 4
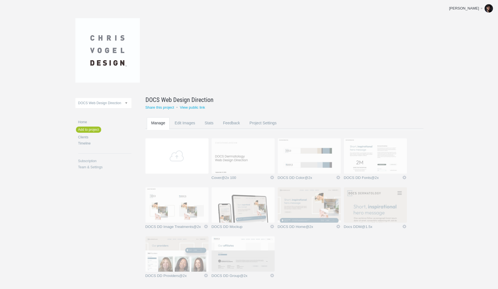
scroll to position [23, 0]
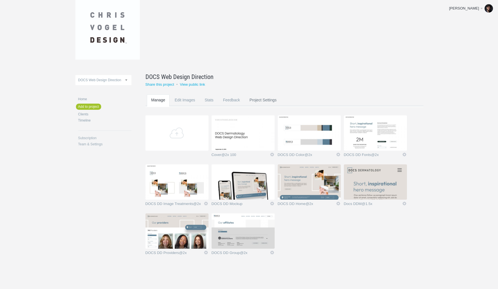
click at [268, 102] on link "Project Settings" at bounding box center [263, 106] width 36 height 22
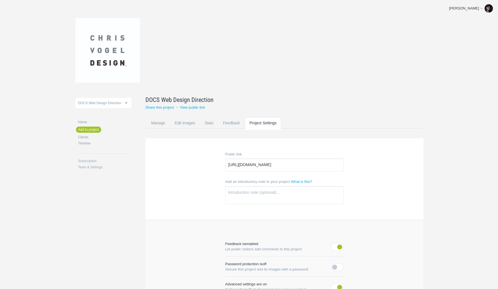
scroll to position [6, 0]
click at [293, 165] on input "http://prevue.link/DExZ" at bounding box center [285, 165] width 118 height 13
click at [161, 123] on link "Manage" at bounding box center [158, 129] width 23 height 22
